Goal: Information Seeking & Learning: Learn about a topic

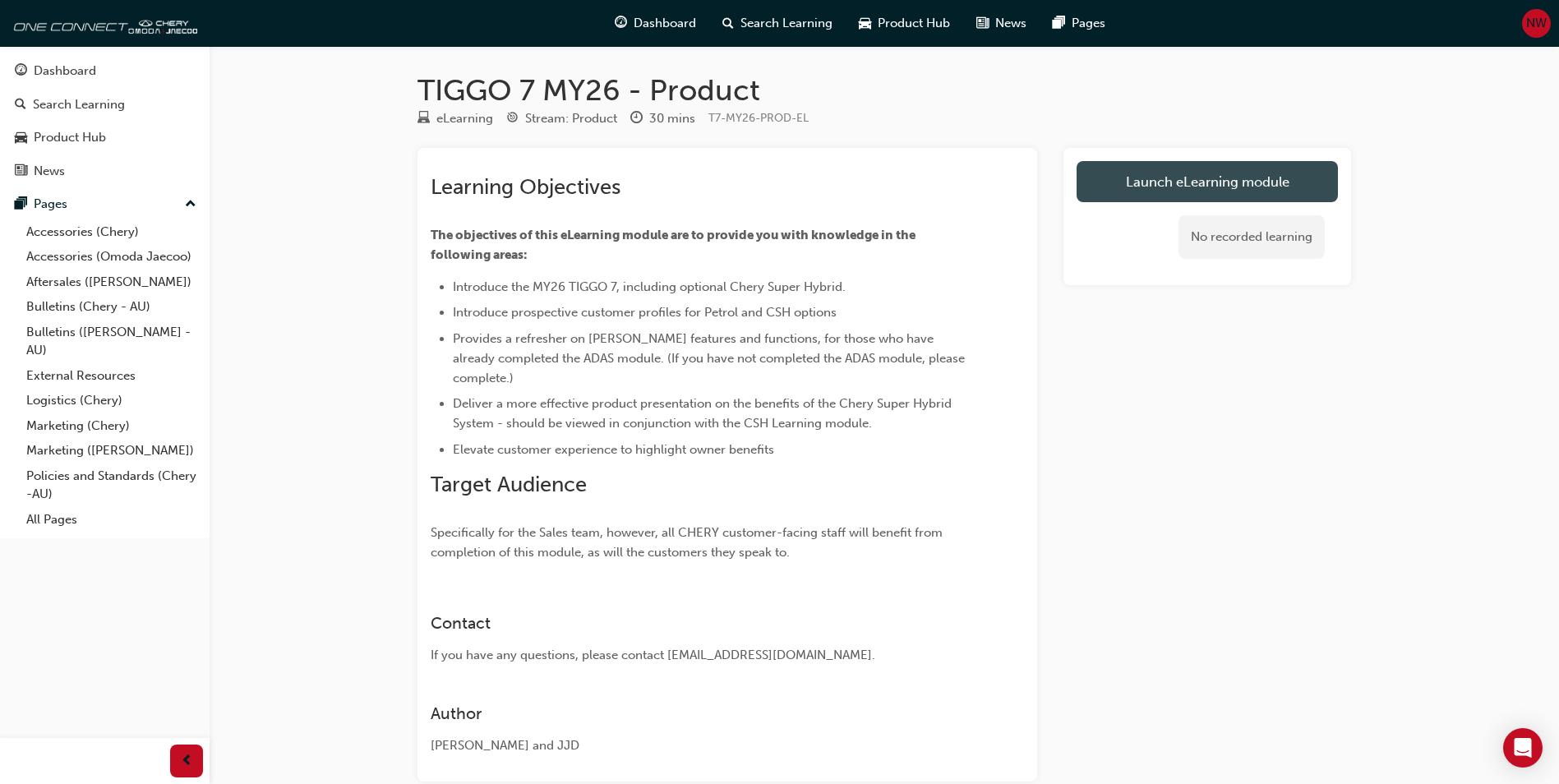
click at [1232, 187] on link "Launch eLearning module" at bounding box center [1207, 182] width 261 height 41
